Goal: Find specific page/section: Find specific page/section

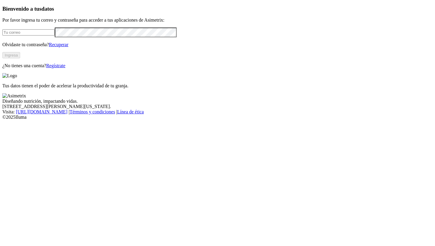
click at [55, 35] on input "email" at bounding box center [28, 32] width 52 height 6
type input "[PERSON_NAME][EMAIL_ADDRESS][PERSON_NAME][DOMAIN_NAME]"
click at [20, 58] on button "Ingresa" at bounding box center [11, 55] width 18 height 6
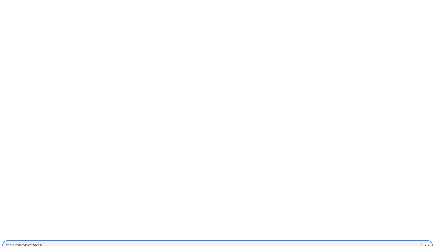
click at [422, 241] on div at bounding box center [427, 246] width 11 height 11
